Goal: Find specific page/section: Find specific page/section

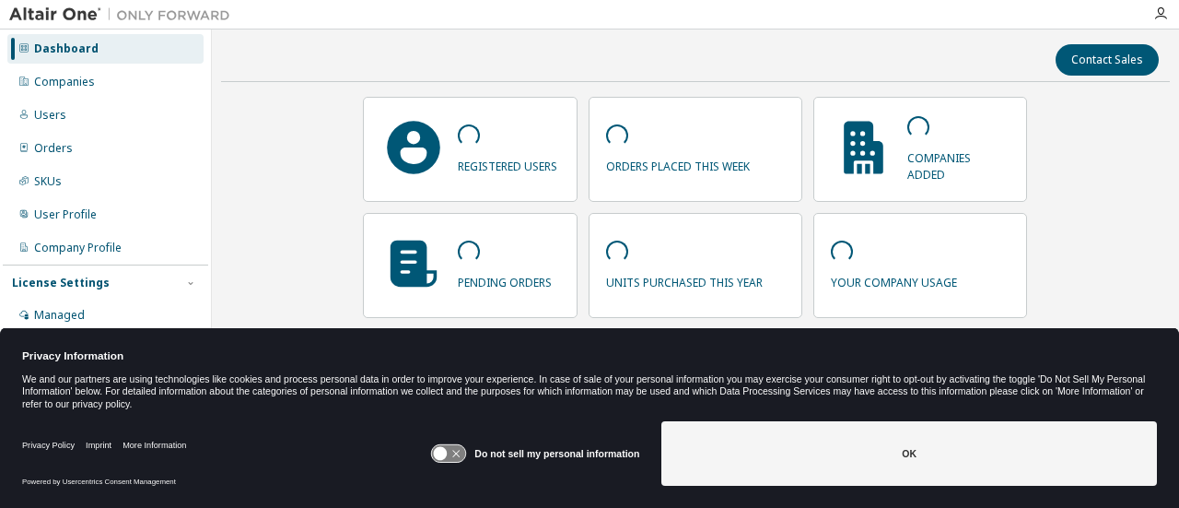
click at [910, 469] on button "OK" at bounding box center [910, 453] width 496 height 65
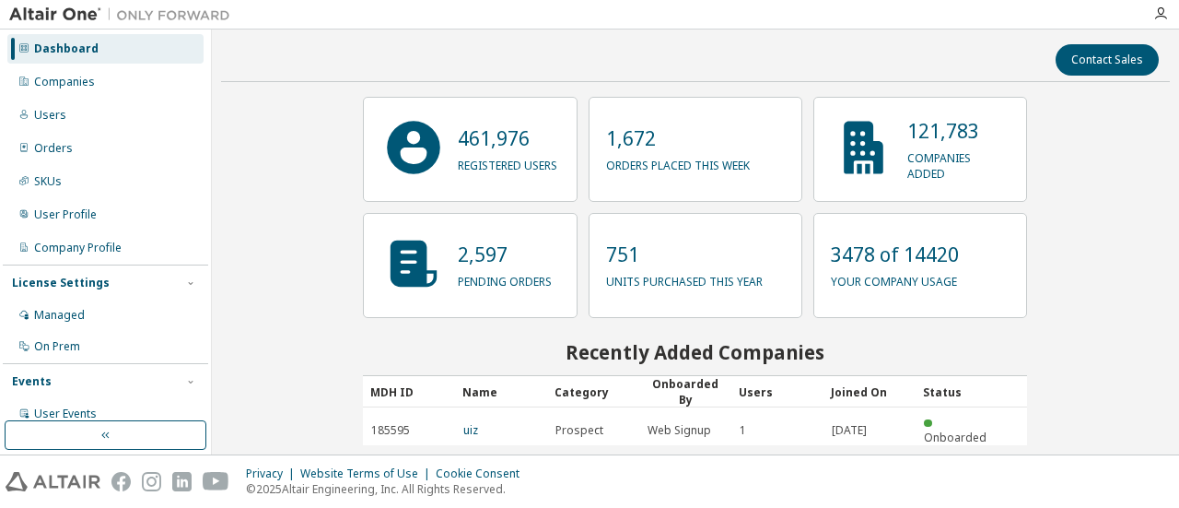
click at [131, 83] on div "Companies" at bounding box center [105, 81] width 196 height 29
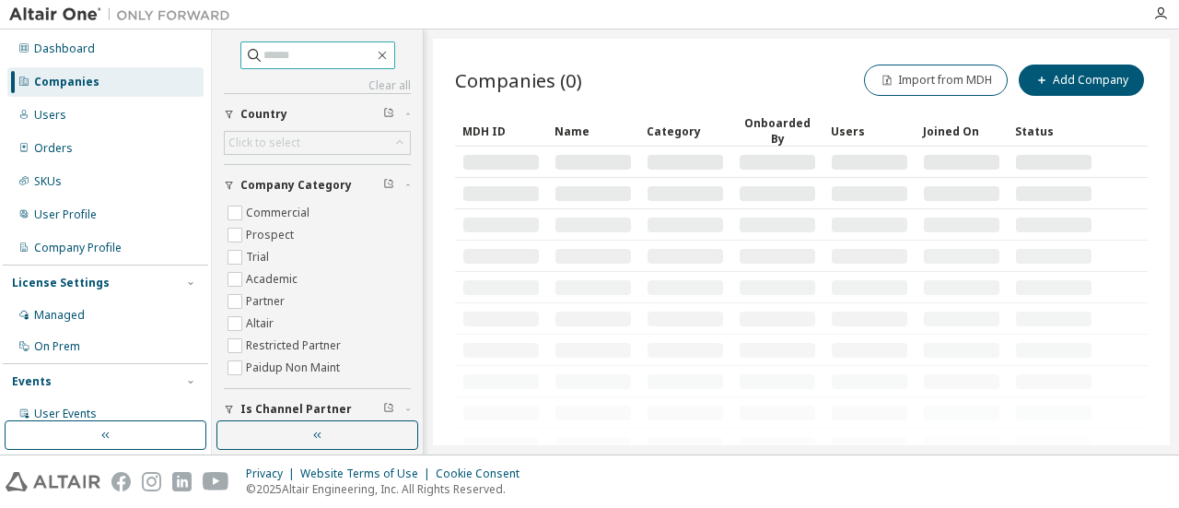
click at [299, 60] on input "text" at bounding box center [319, 55] width 111 height 18
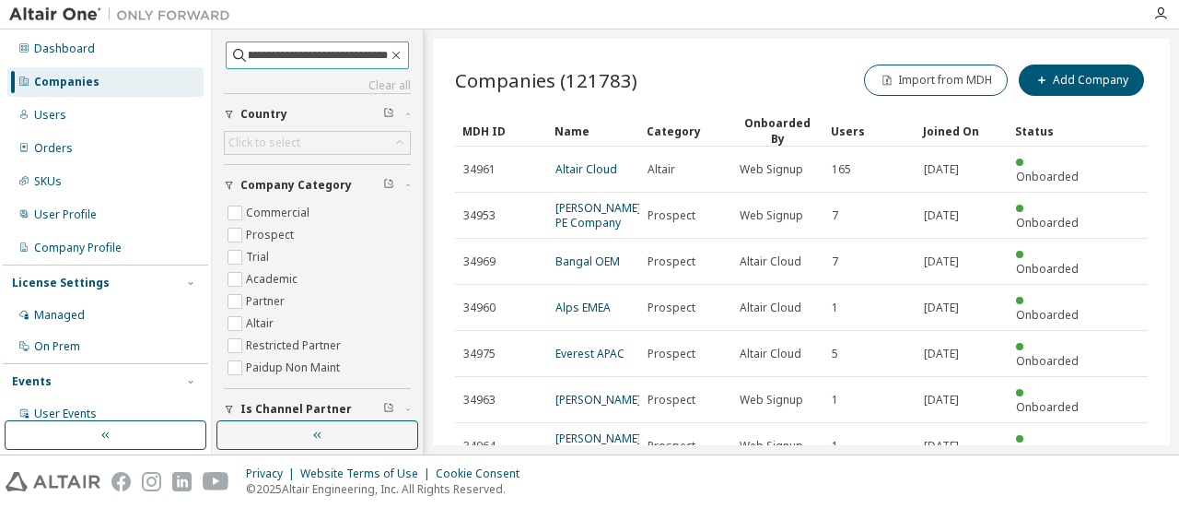
scroll to position [0, 55]
type input "**********"
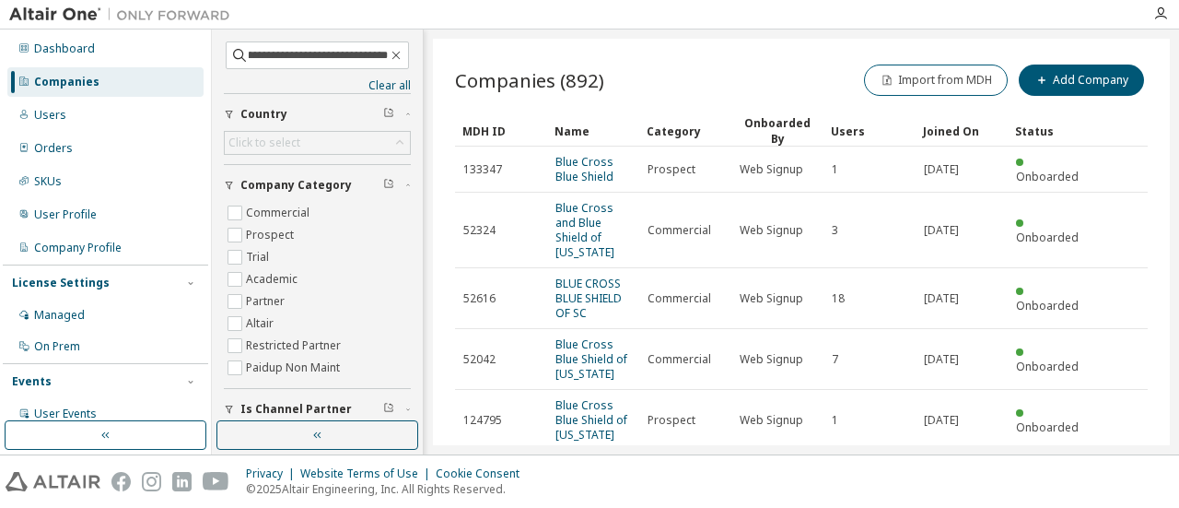
click at [578, 222] on link "Blue Cross and Blue Shield of North Carolina" at bounding box center [585, 230] width 59 height 60
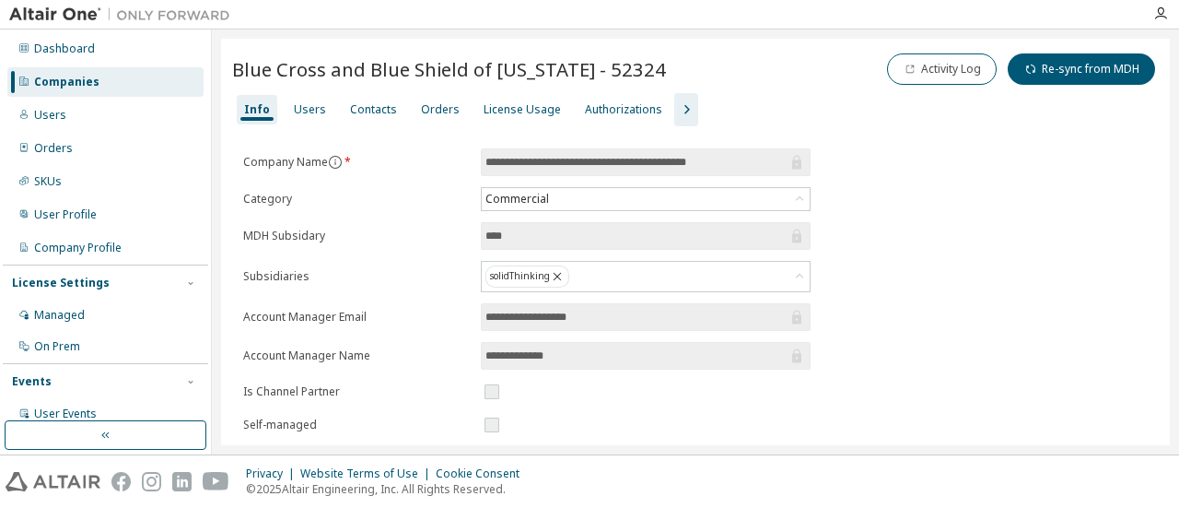
click at [313, 117] on div "Users" at bounding box center [310, 109] width 32 height 15
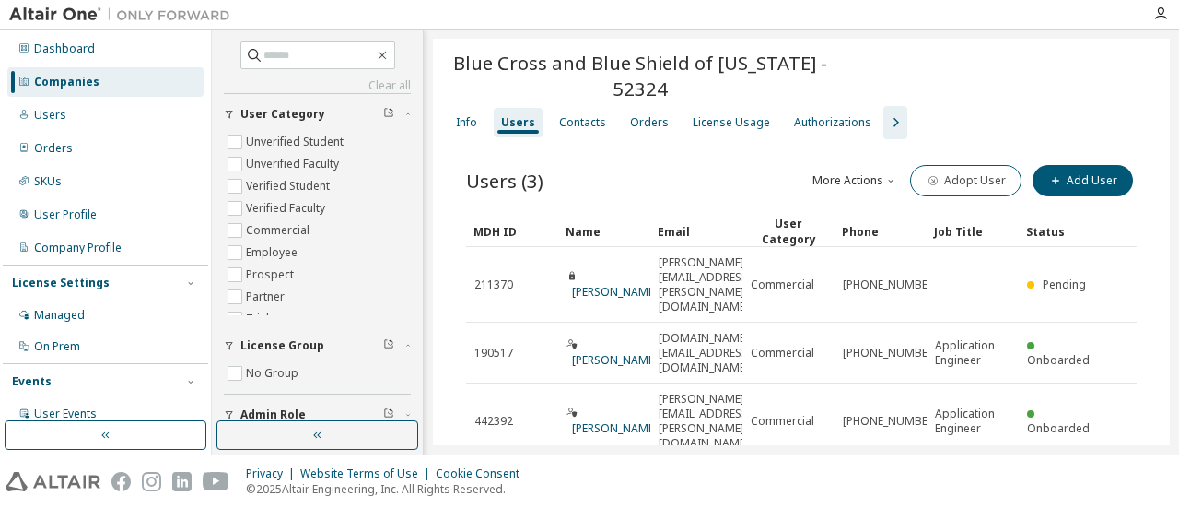
scroll to position [33, 0]
